Goal: Transaction & Acquisition: Purchase product/service

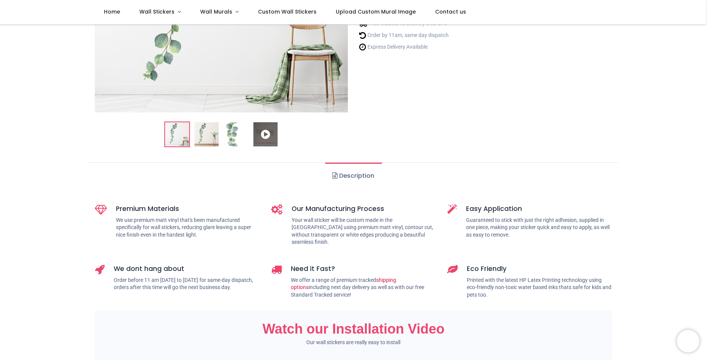
scroll to position [189, 0]
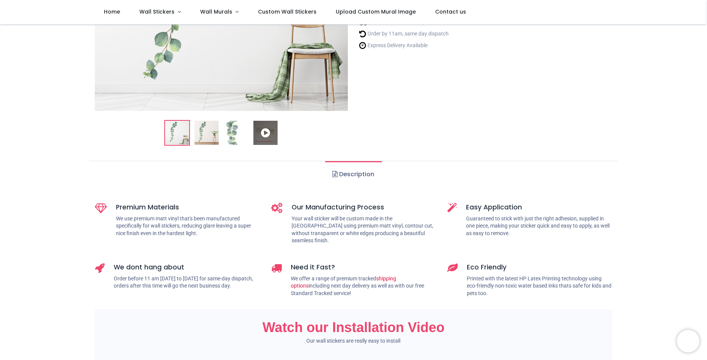
click at [346, 171] on link "Description" at bounding box center [353, 174] width 56 height 26
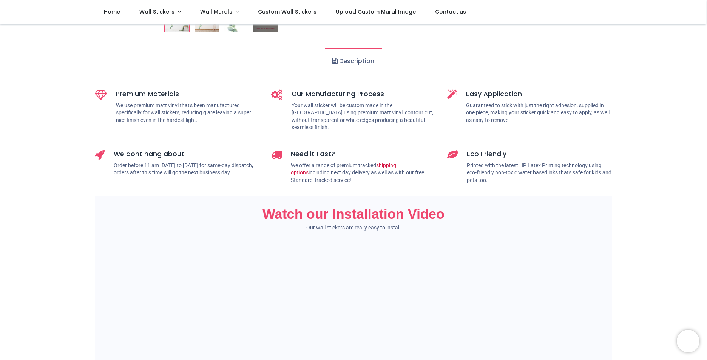
scroll to position [38, 0]
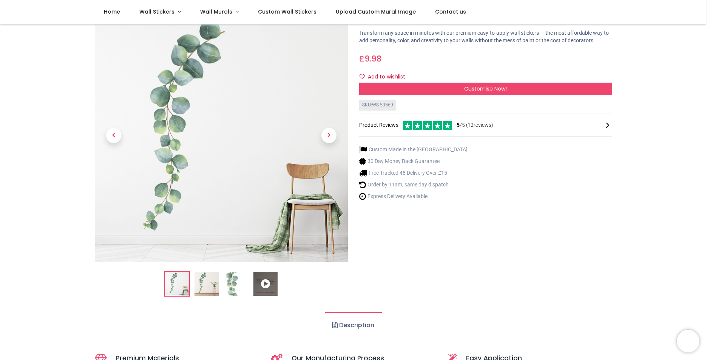
click at [211, 284] on img at bounding box center [207, 284] width 24 height 24
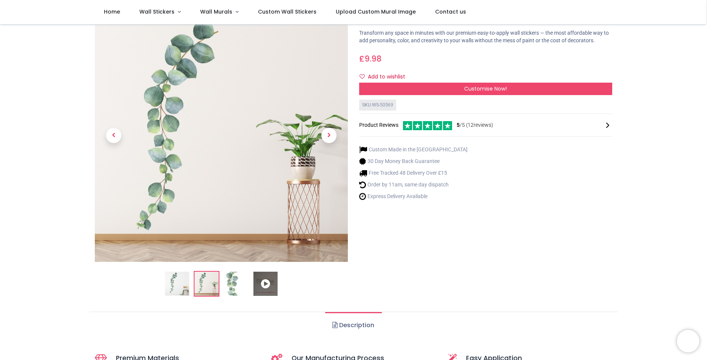
click at [226, 284] on img at bounding box center [236, 284] width 24 height 24
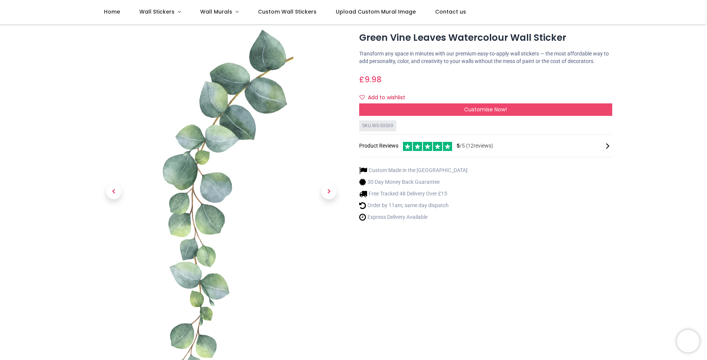
scroll to position [0, 0]
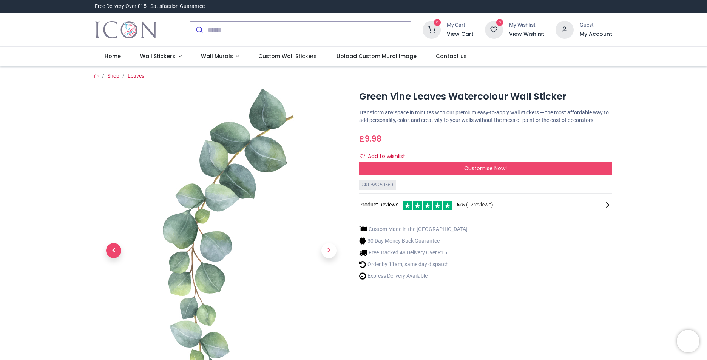
click at [120, 248] on span "Previous" at bounding box center [113, 250] width 15 height 15
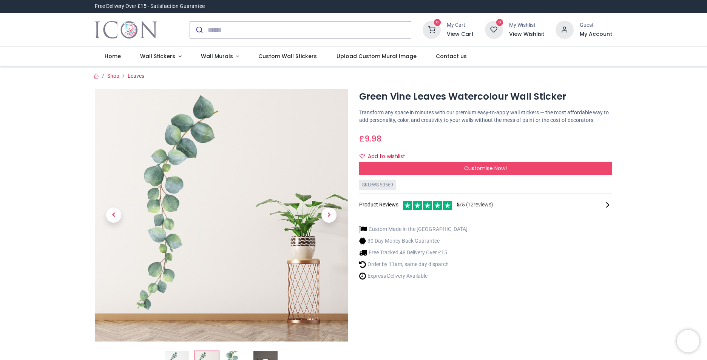
click at [120, 248] on link at bounding box center [114, 215] width 38 height 177
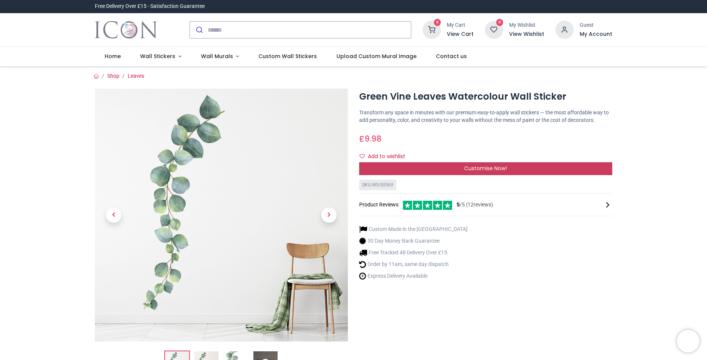
click at [470, 169] on span "Customise Now!" at bounding box center [485, 169] width 43 height 8
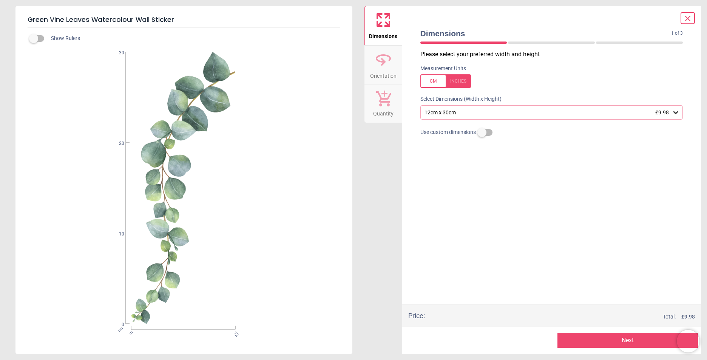
click at [450, 114] on div "12cm x 30cm £9.98" at bounding box center [548, 113] width 249 height 6
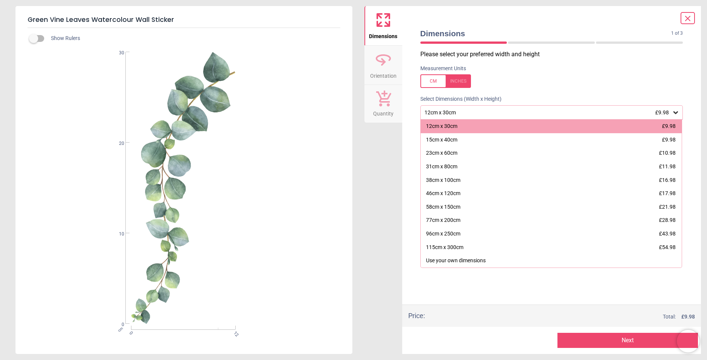
click at [450, 114] on div "12cm x 30cm £9.98" at bounding box center [548, 113] width 249 height 6
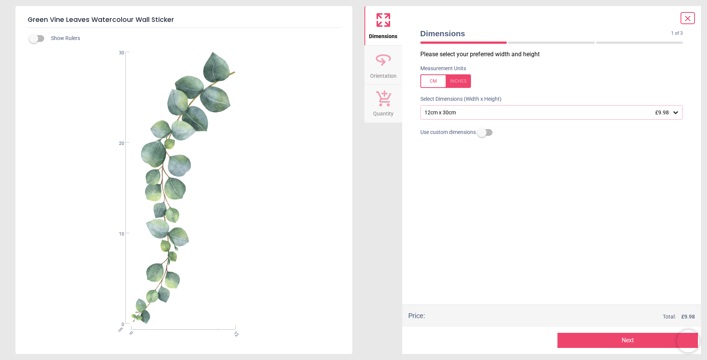
click at [450, 114] on div "12cm x 30cm £9.98" at bounding box center [548, 113] width 249 height 6
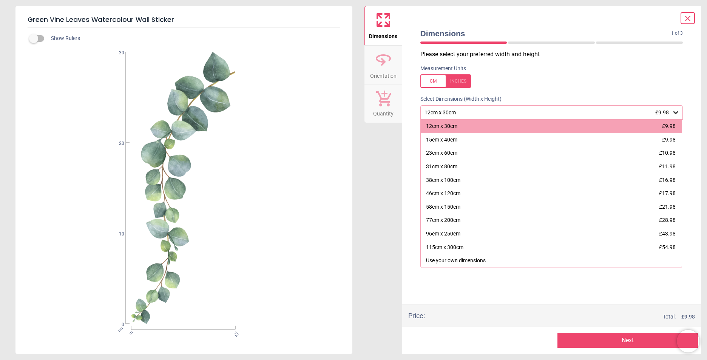
click at [448, 188] on div "46cm x 120cm £17.98" at bounding box center [551, 194] width 261 height 14
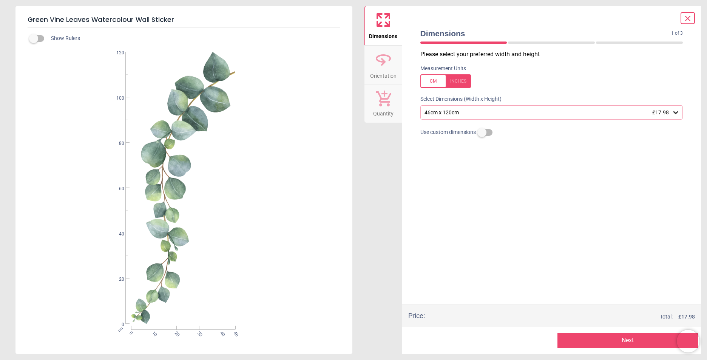
click at [548, 109] on div "46cm x 120cm £17.98" at bounding box center [551, 112] width 263 height 14
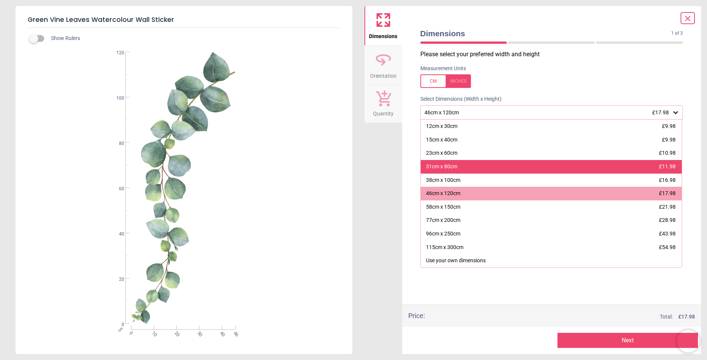
click at [493, 167] on div "31cm x 80cm £11.98" at bounding box center [551, 167] width 261 height 14
